Goal: Task Accomplishment & Management: Use online tool/utility

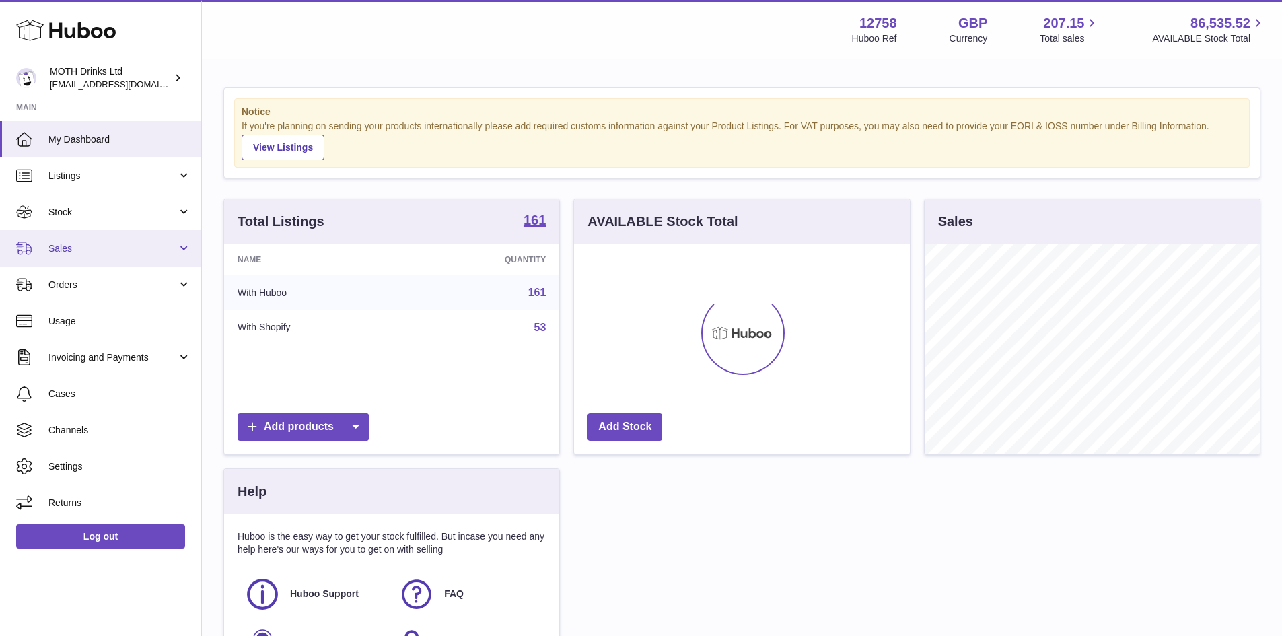
scroll to position [210, 336]
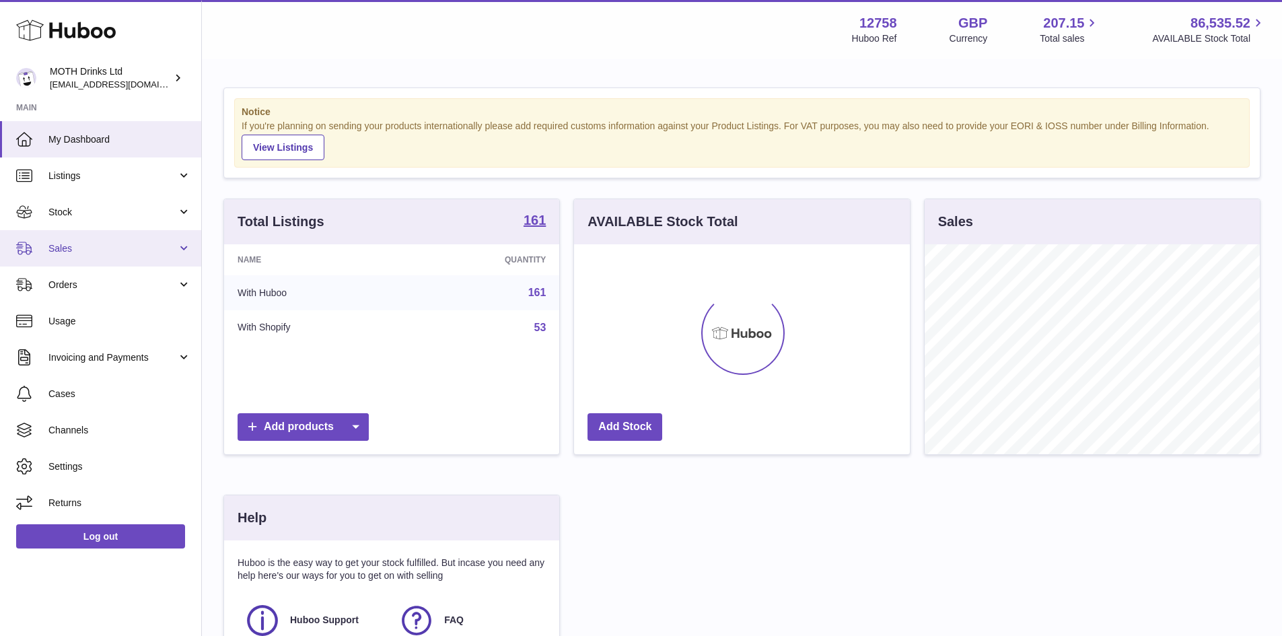
click at [106, 246] on span "Sales" at bounding box center [112, 248] width 128 height 13
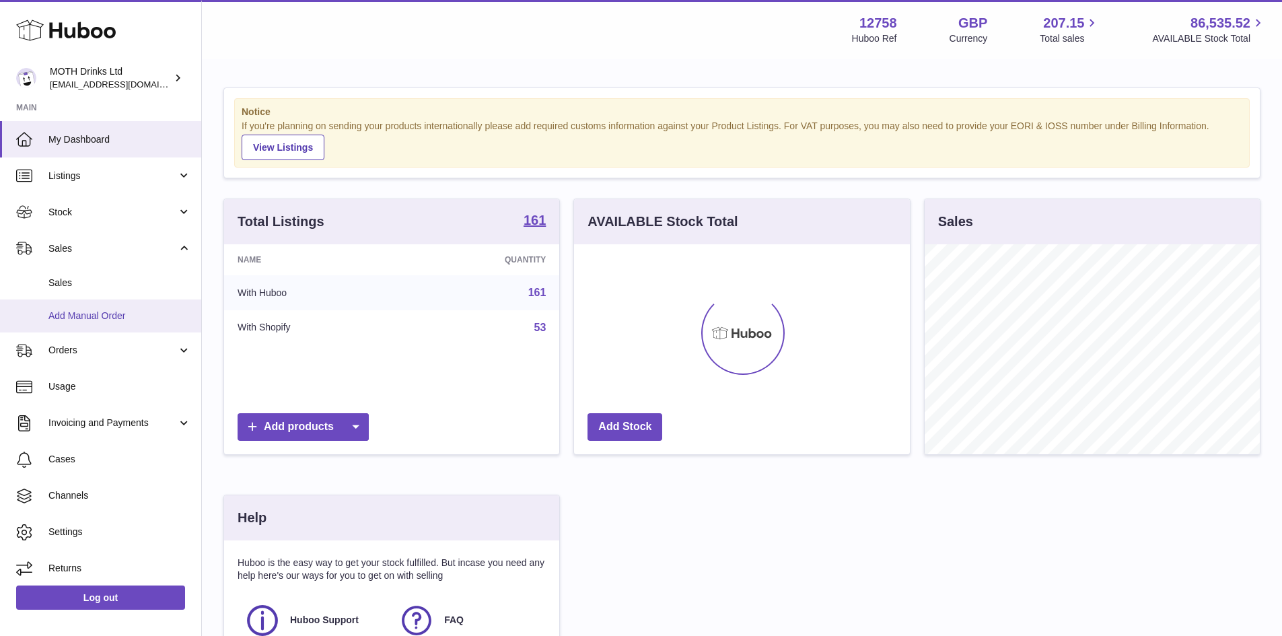
click at [81, 324] on link "Add Manual Order" at bounding box center [100, 315] width 201 height 33
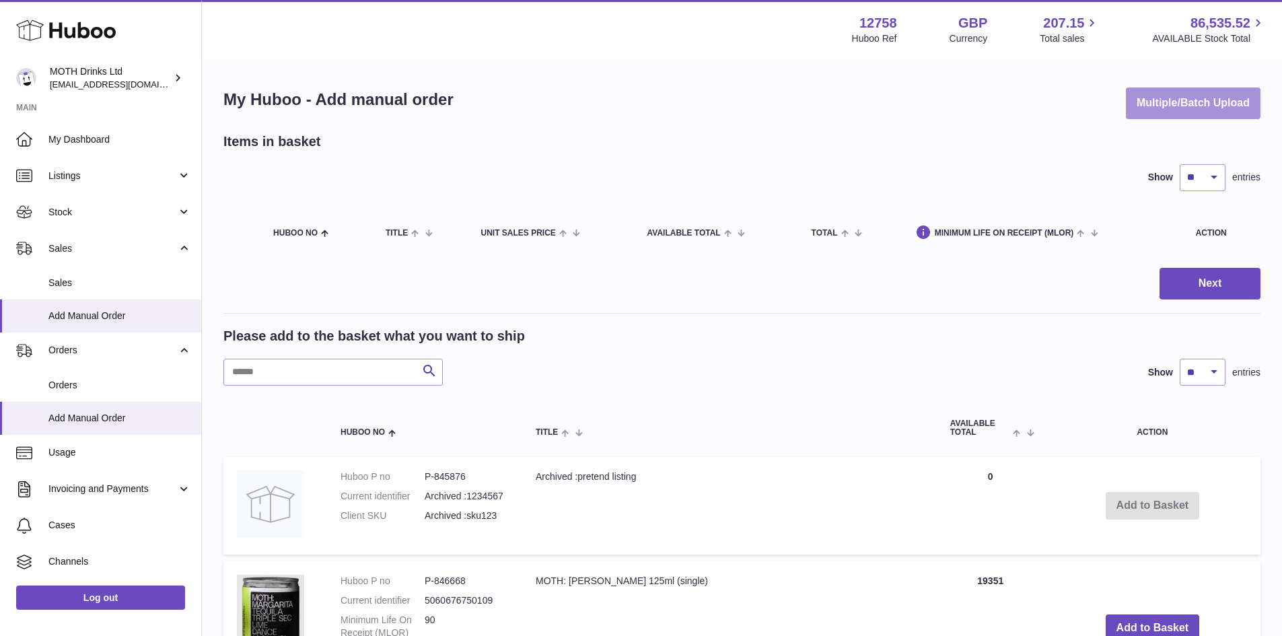
click at [1162, 101] on button "Multiple/Batch Upload" at bounding box center [1192, 103] width 135 height 32
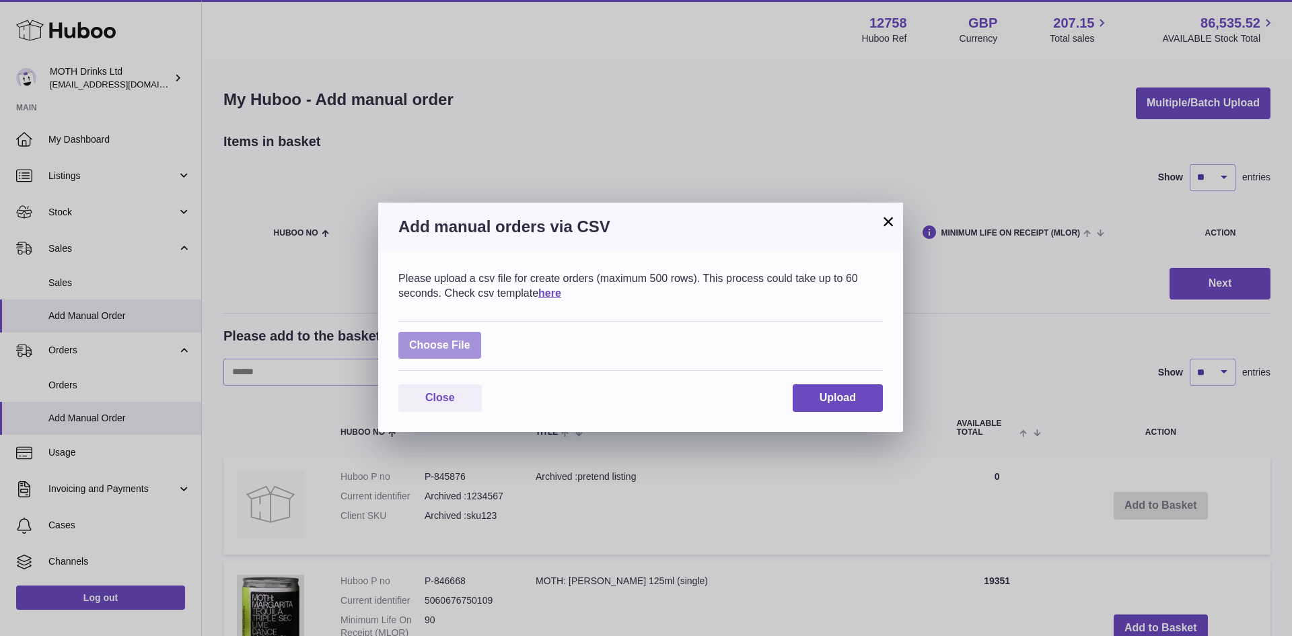
click at [457, 347] on label at bounding box center [439, 346] width 83 height 28
click at [470, 339] on input "file" at bounding box center [470, 338] width 1 height 1
type input "**********"
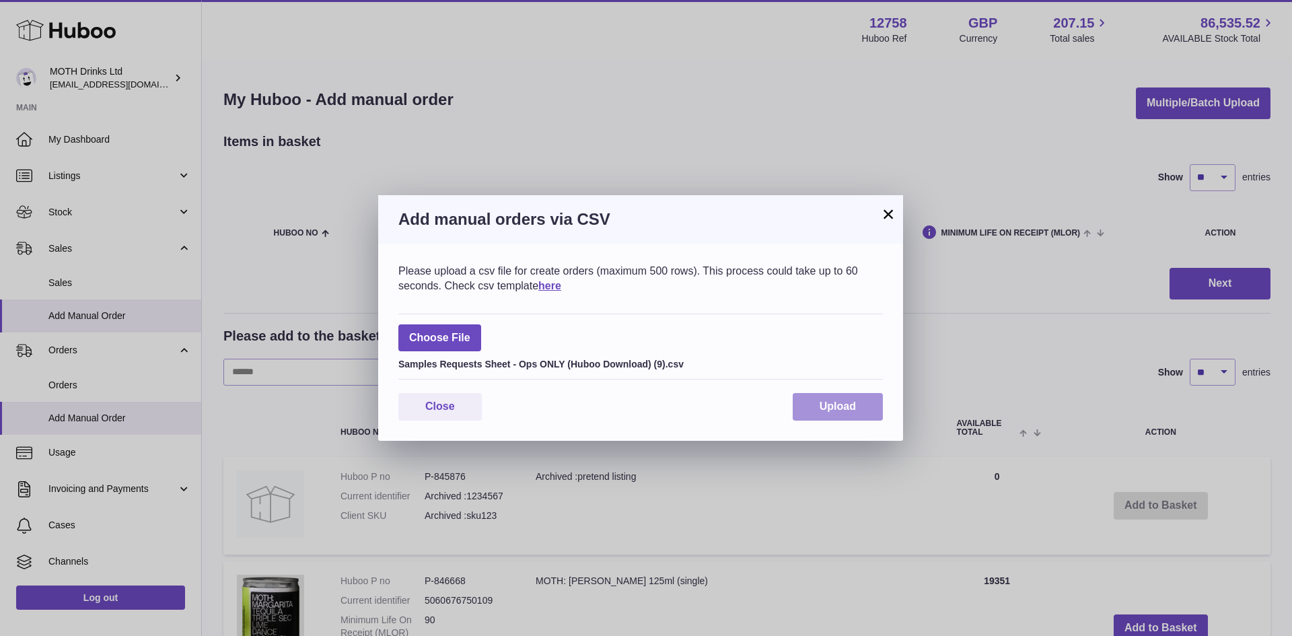
click at [825, 397] on button "Upload" at bounding box center [837, 407] width 90 height 28
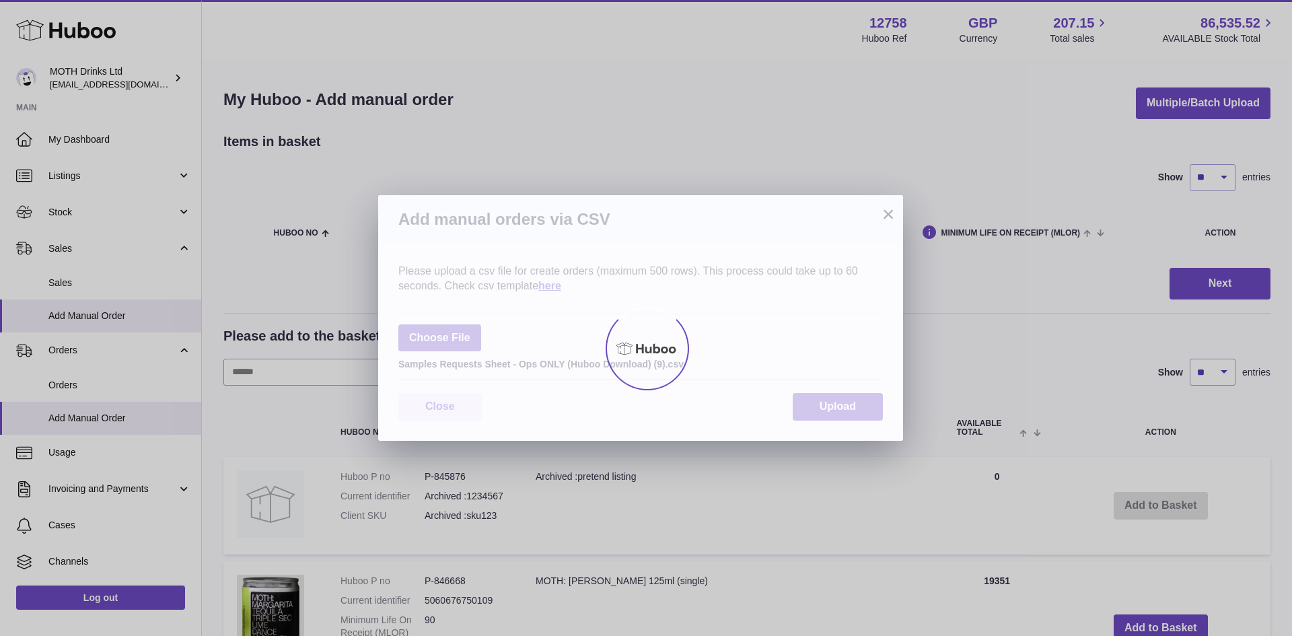
click at [825, 397] on div at bounding box center [646, 348] width 1292 height 575
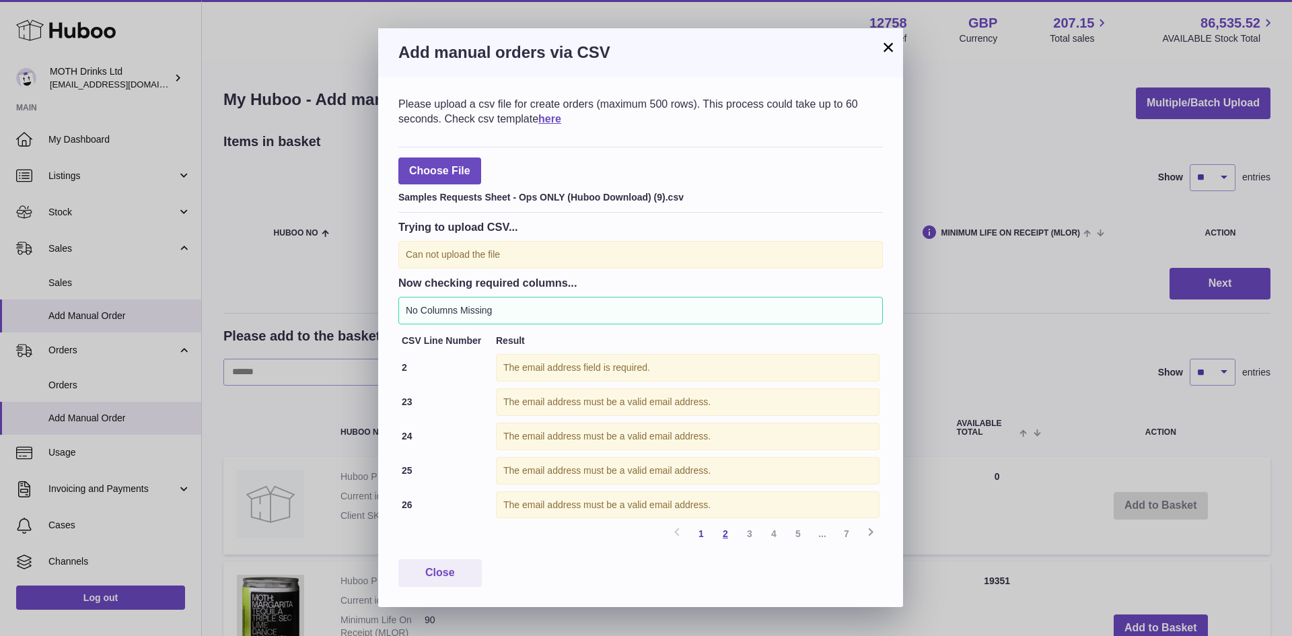
click at [727, 535] on link "2" at bounding box center [725, 533] width 24 height 24
click at [747, 535] on link "3" at bounding box center [749, 533] width 24 height 24
click at [844, 533] on link "7" at bounding box center [846, 533] width 24 height 24
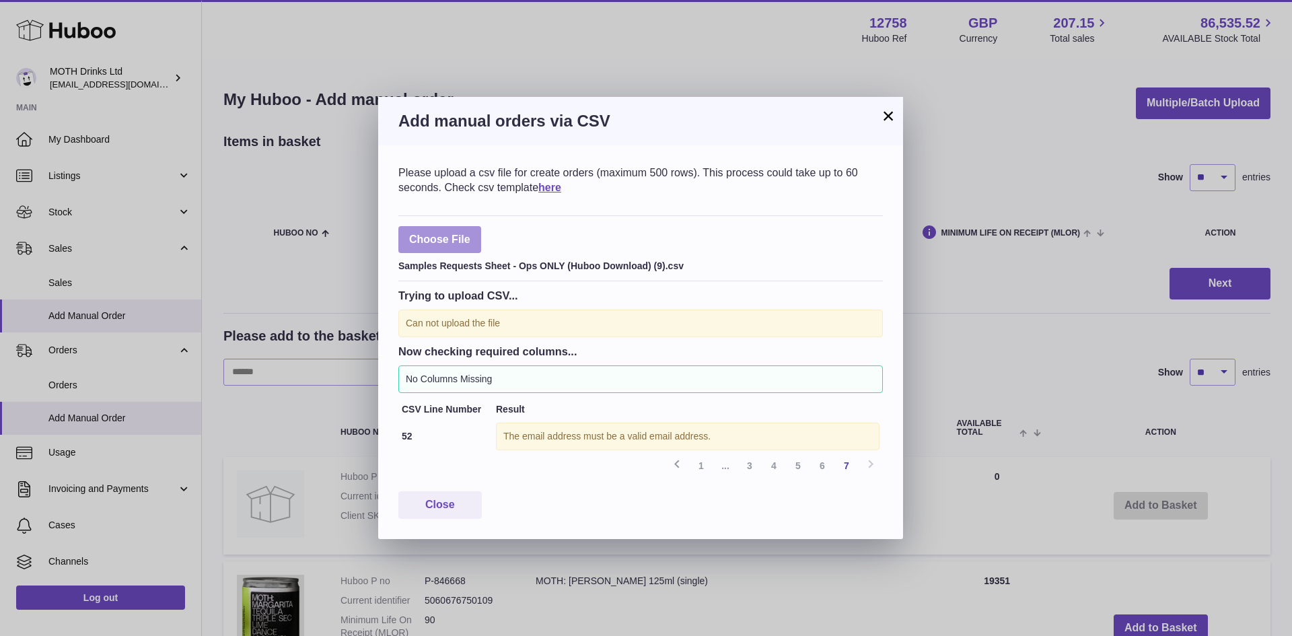
click at [452, 253] on label at bounding box center [439, 240] width 83 height 28
click at [470, 233] on input "file" at bounding box center [470, 233] width 1 height 1
type input "**********"
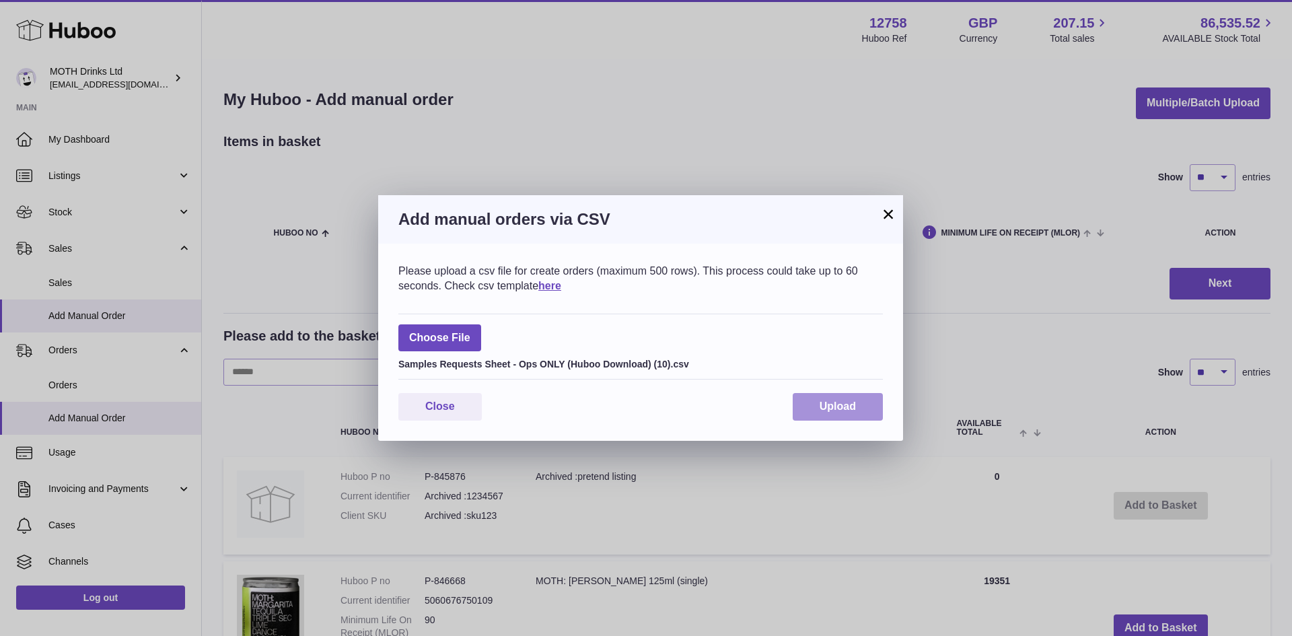
click at [827, 412] on span "Upload" at bounding box center [837, 405] width 36 height 11
